Goal: Information Seeking & Learning: Find specific fact

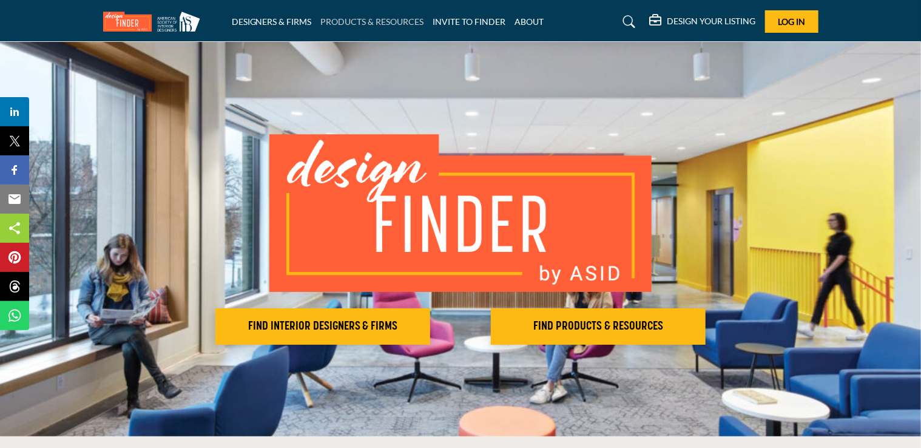
click at [402, 19] on link "PRODUCTS & RESOURCES" at bounding box center [372, 21] width 103 height 10
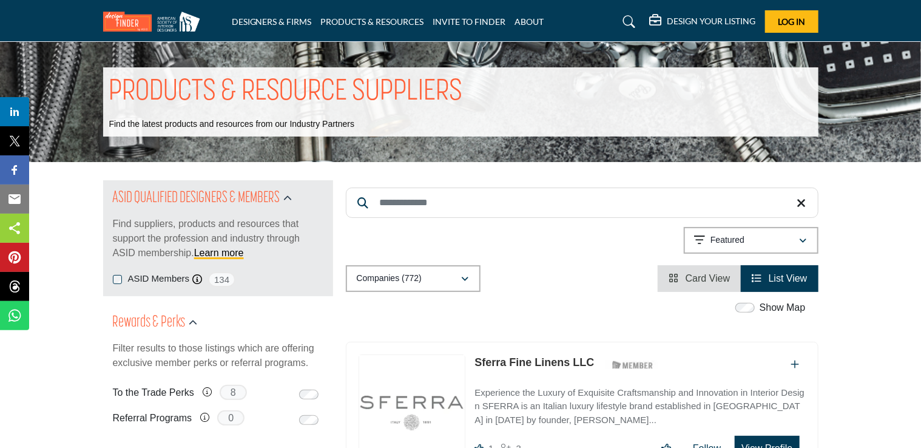
click at [451, 206] on input "Search Keyword" at bounding box center [582, 202] width 473 height 30
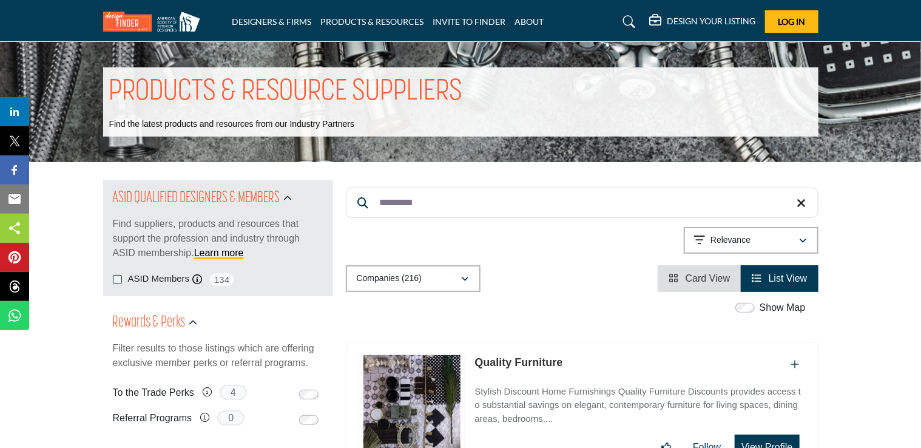
drag, startPoint x: 423, startPoint y: 209, endPoint x: 290, endPoint y: 209, distance: 132.9
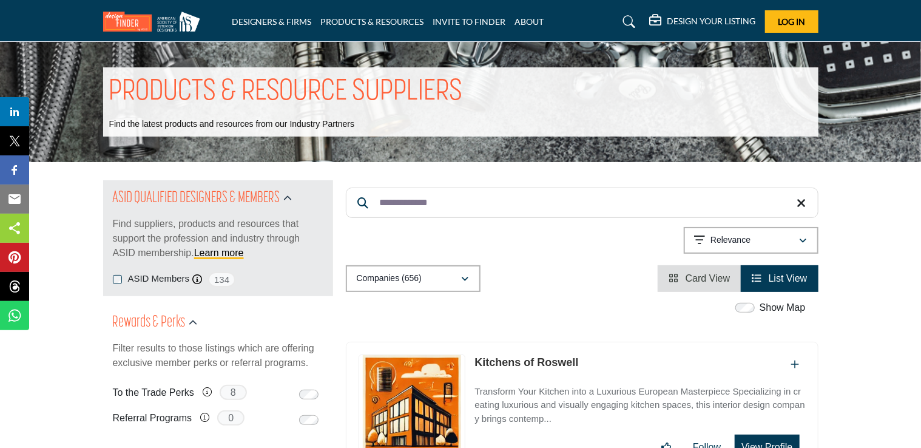
type input "**********"
